Goal: Task Accomplishment & Management: Use online tool/utility

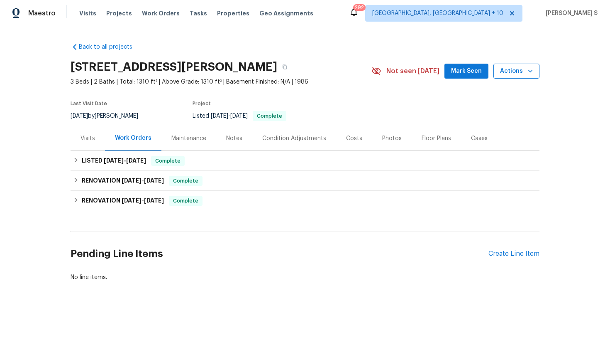
click at [508, 70] on span "Actions" at bounding box center [516, 71] width 33 height 10
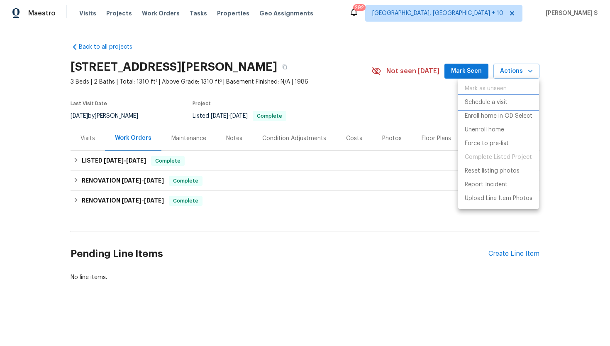
click at [490, 101] on p "Schedule a visit" at bounding box center [486, 102] width 43 height 9
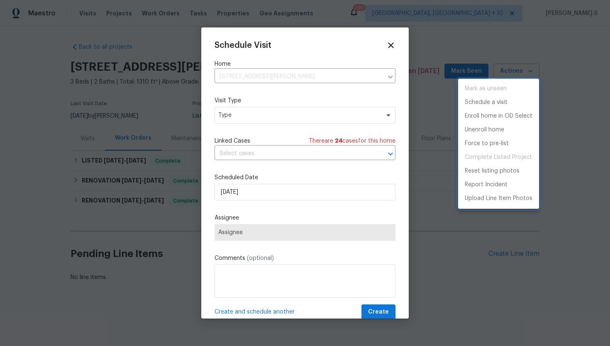
click at [247, 118] on div at bounding box center [305, 173] width 610 height 346
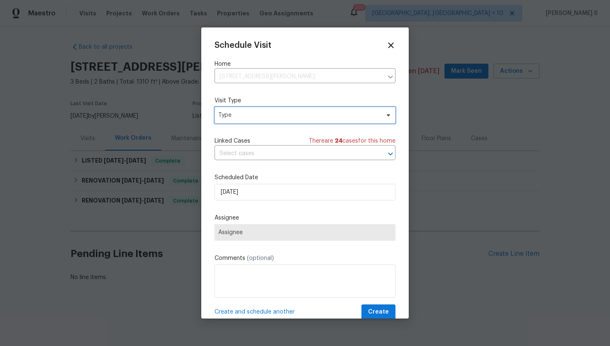
click at [245, 117] on span "Type" at bounding box center [299, 115] width 162 height 8
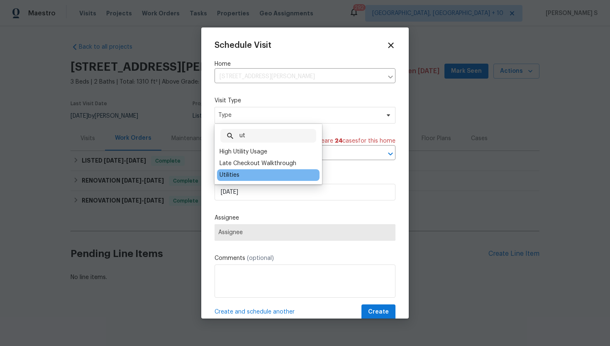
type input "ut"
click at [239, 176] on div "Utilities" at bounding box center [230, 175] width 20 height 8
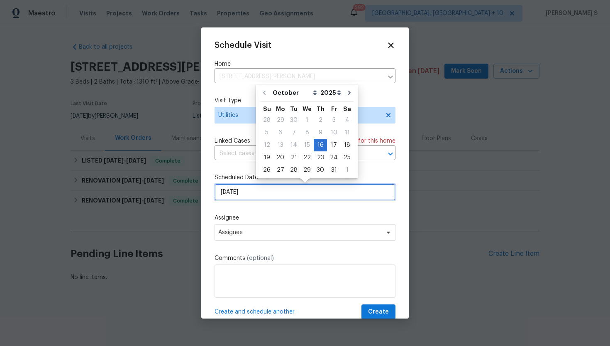
click at [260, 194] on input "16/10/2025" at bounding box center [305, 192] width 181 height 17
click at [319, 145] on div "16" at bounding box center [320, 145] width 13 height 12
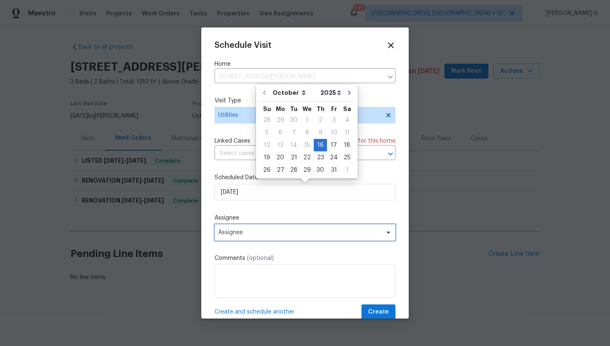
click at [243, 236] on span "Assignee" at bounding box center [305, 232] width 181 height 17
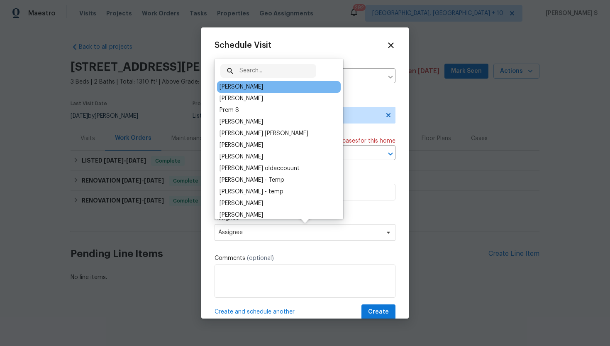
click at [267, 87] on div "John Perkins" at bounding box center [279, 87] width 124 height 12
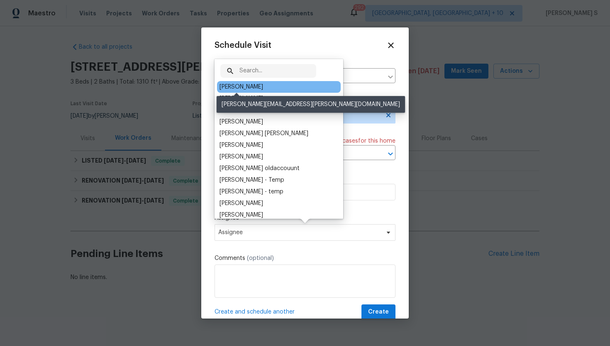
click at [225, 89] on div "John Perkins" at bounding box center [242, 87] width 44 height 8
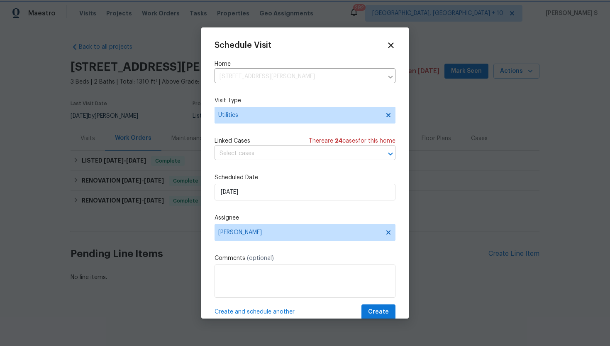
scroll to position [15, 0]
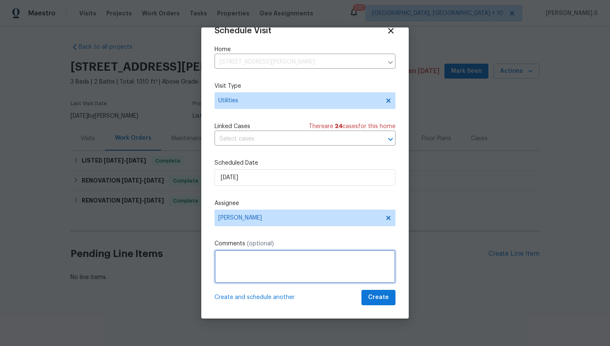
click at [243, 265] on textarea at bounding box center [305, 266] width 181 height 33
paste textarea "9368"
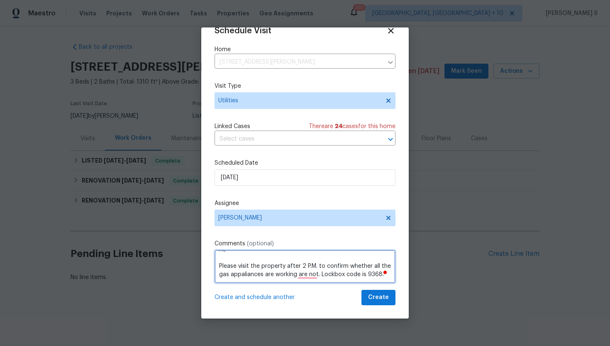
scroll to position [12, 0]
click at [302, 271] on textarea "Hi, Please visit the property after 2 P.M. to confirm whether all the gas appal…" at bounding box center [305, 266] width 181 height 33
click at [246, 270] on textarea "Hi, Please visit the property after 2 P.M. to confirm whether all the gas appal…" at bounding box center [305, 266] width 181 height 33
click at [366, 271] on textarea "Hi, Please visit the property after 2 P.M. to confirm whether all the gas appli…" at bounding box center [305, 266] width 181 height 33
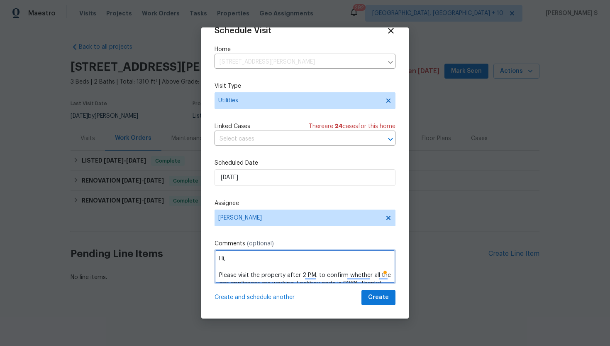
type textarea "Hi, Please visit the property after 2 P.M. to confirm whether all the gas appli…"
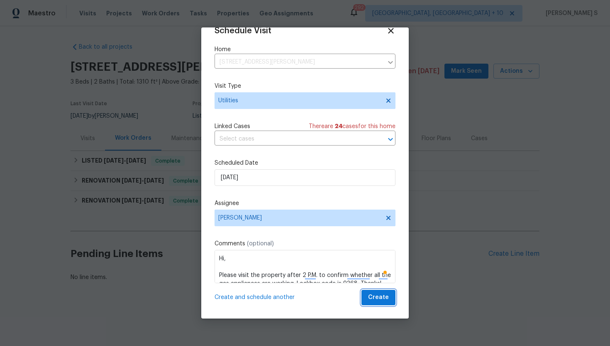
click at [379, 297] on span "Create" at bounding box center [378, 297] width 21 height 10
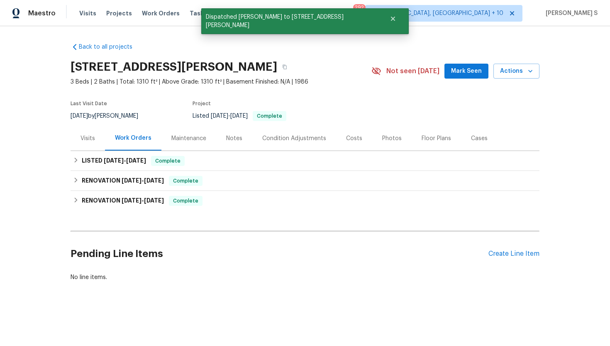
click at [91, 140] on div "Visits" at bounding box center [88, 138] width 15 height 8
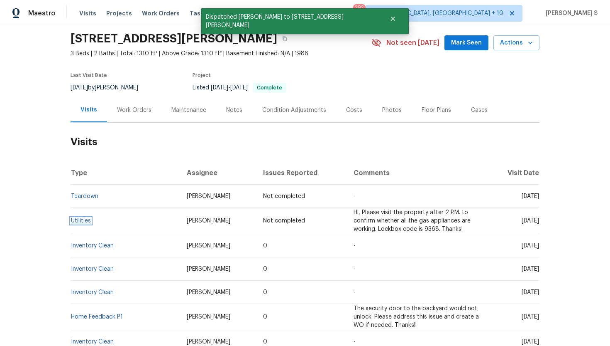
click at [81, 219] on link "Utilities" at bounding box center [81, 221] width 20 height 6
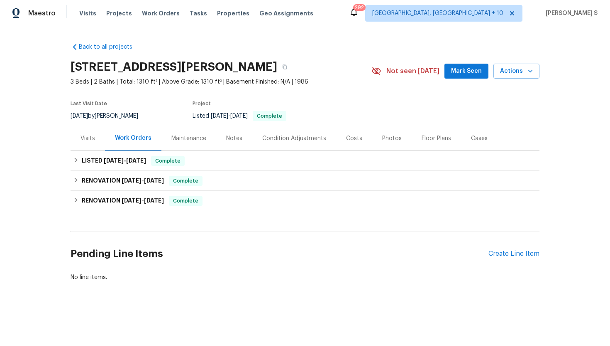
click at [86, 141] on div "Visits" at bounding box center [88, 138] width 15 height 8
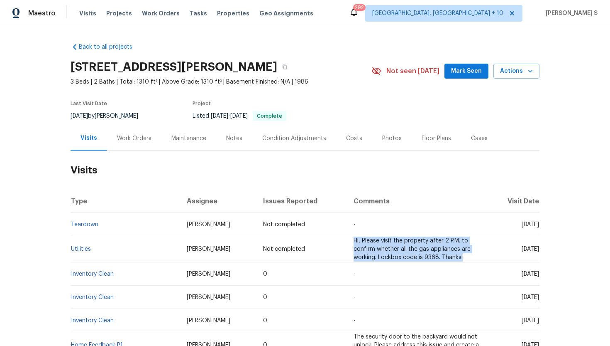
drag, startPoint x: 439, startPoint y: 258, endPoint x: 329, endPoint y: 240, distance: 111.2
click at [347, 240] on td "Hi, Please visit the property after 2 P.M. to confirm whether all the gas appli…" at bounding box center [417, 249] width 141 height 26
copy span "Hi, Please visit the property after 2 P.M. to confirm whether all the gas appli…"
